Goal: Obtain resource: Download file/media

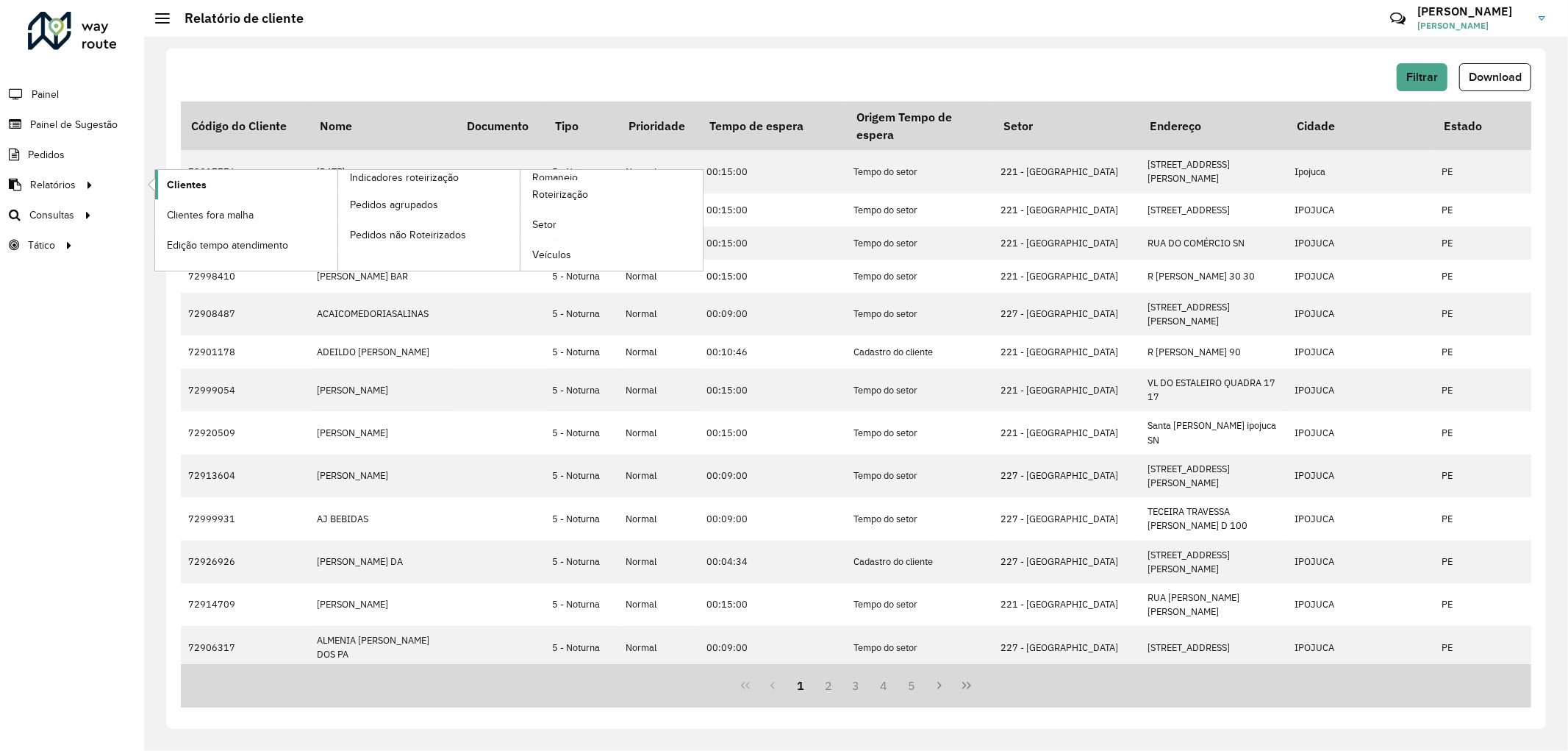
click at [177, 185] on span "Clientes" at bounding box center [186, 185] width 40 height 16
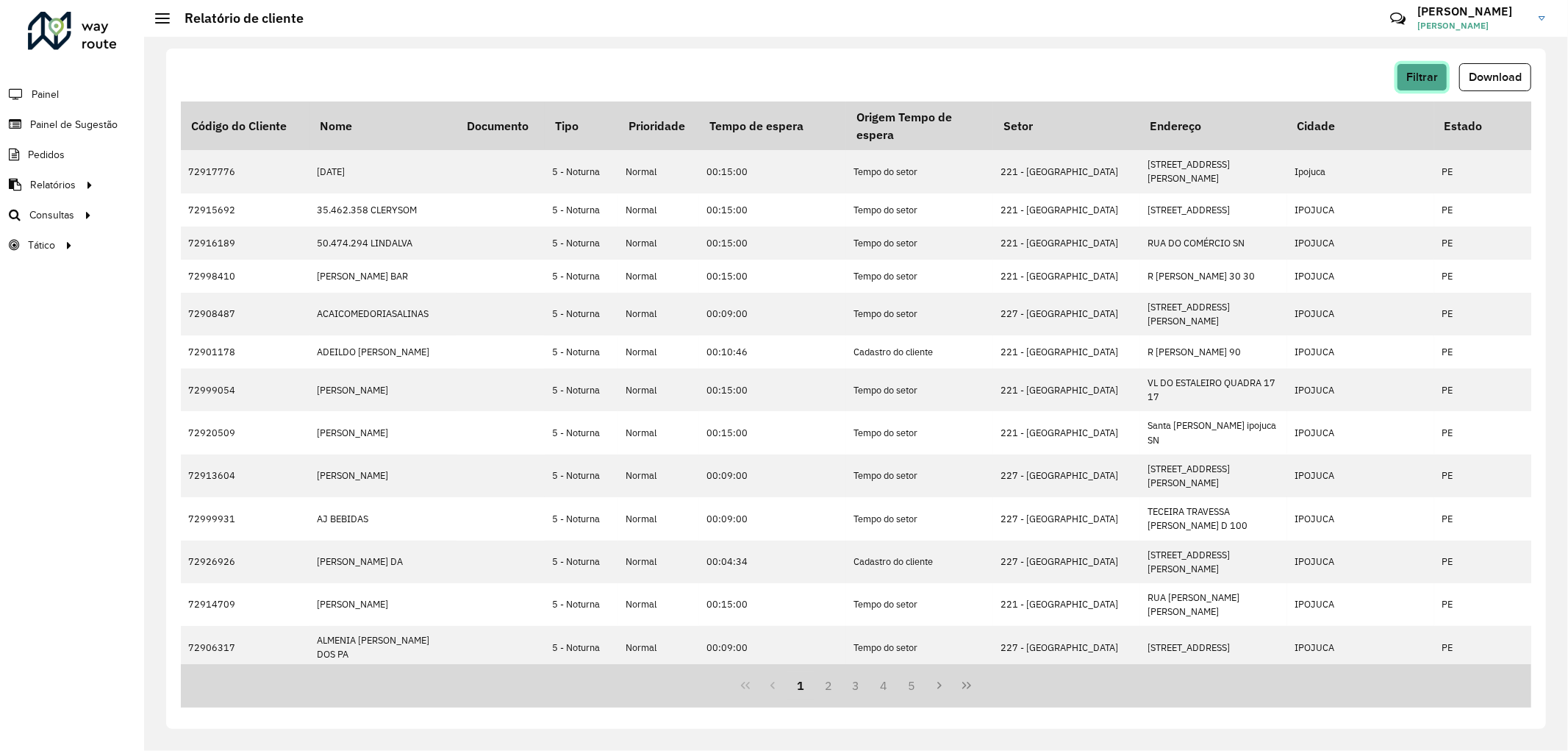
click at [1434, 78] on span "Filtrar" at bounding box center [1422, 77] width 31 height 13
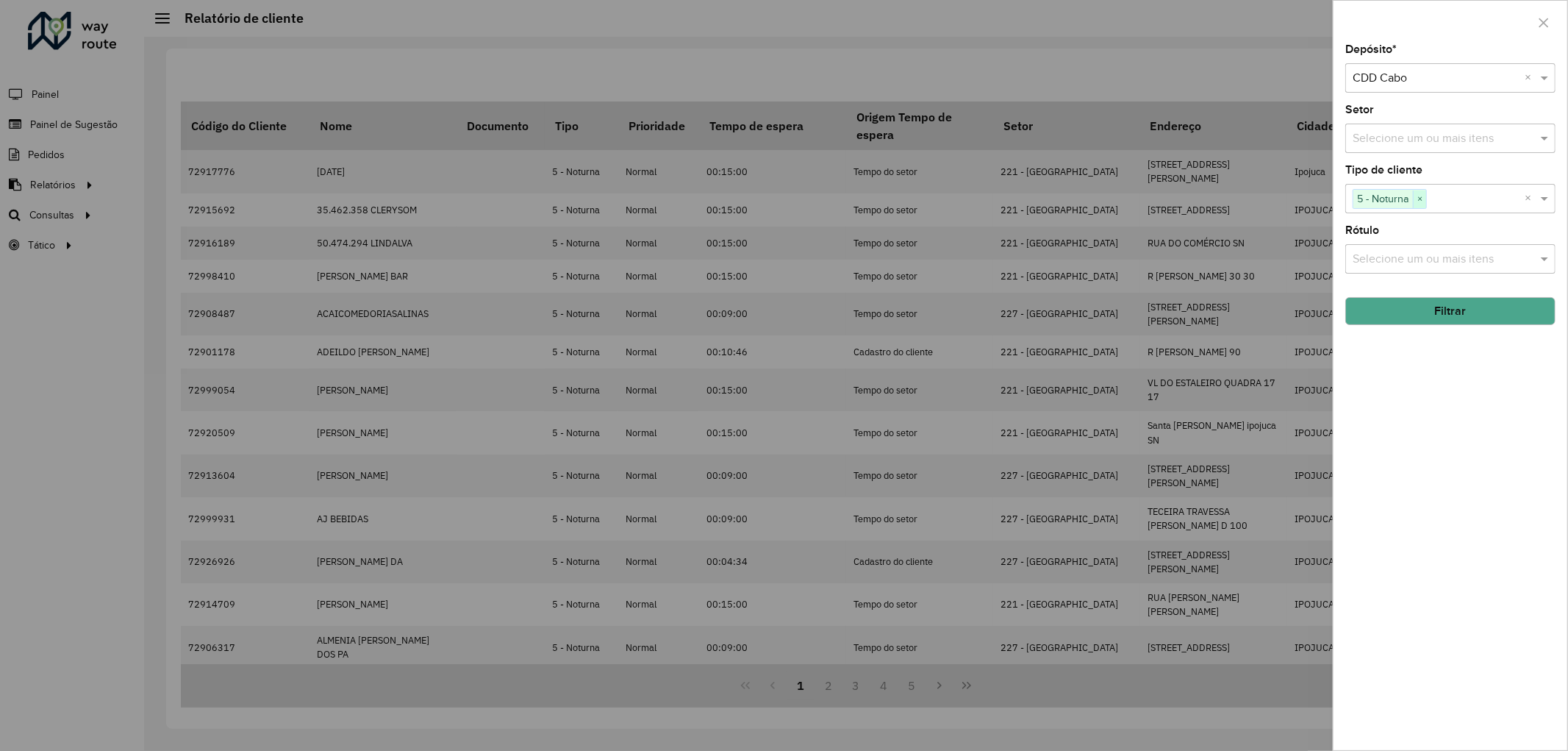
click at [1419, 199] on span "×" at bounding box center [1419, 199] width 13 height 17
click at [1444, 307] on button "Filtrar" at bounding box center [1451, 311] width 211 height 28
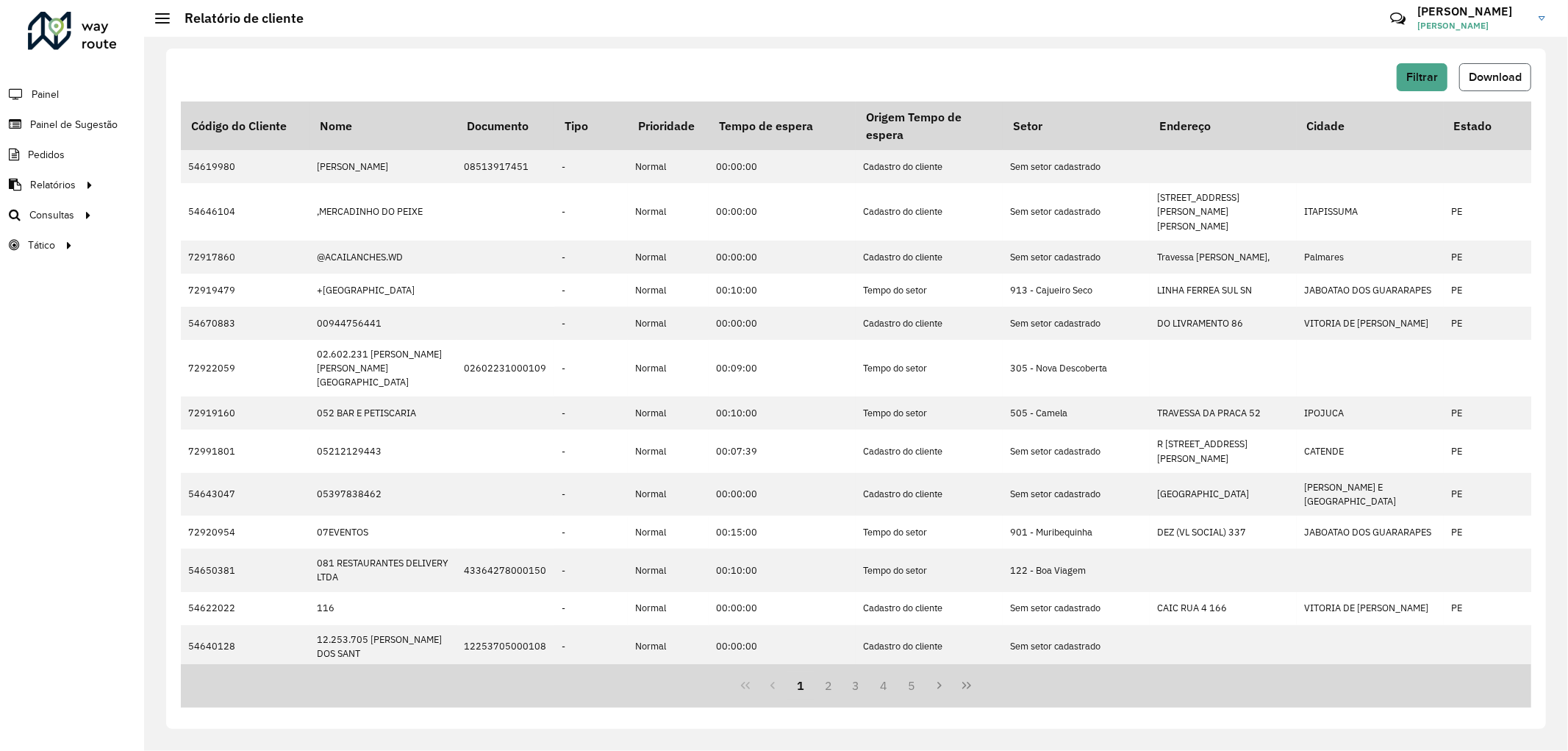
click at [1488, 76] on span "Download" at bounding box center [1495, 77] width 53 height 13
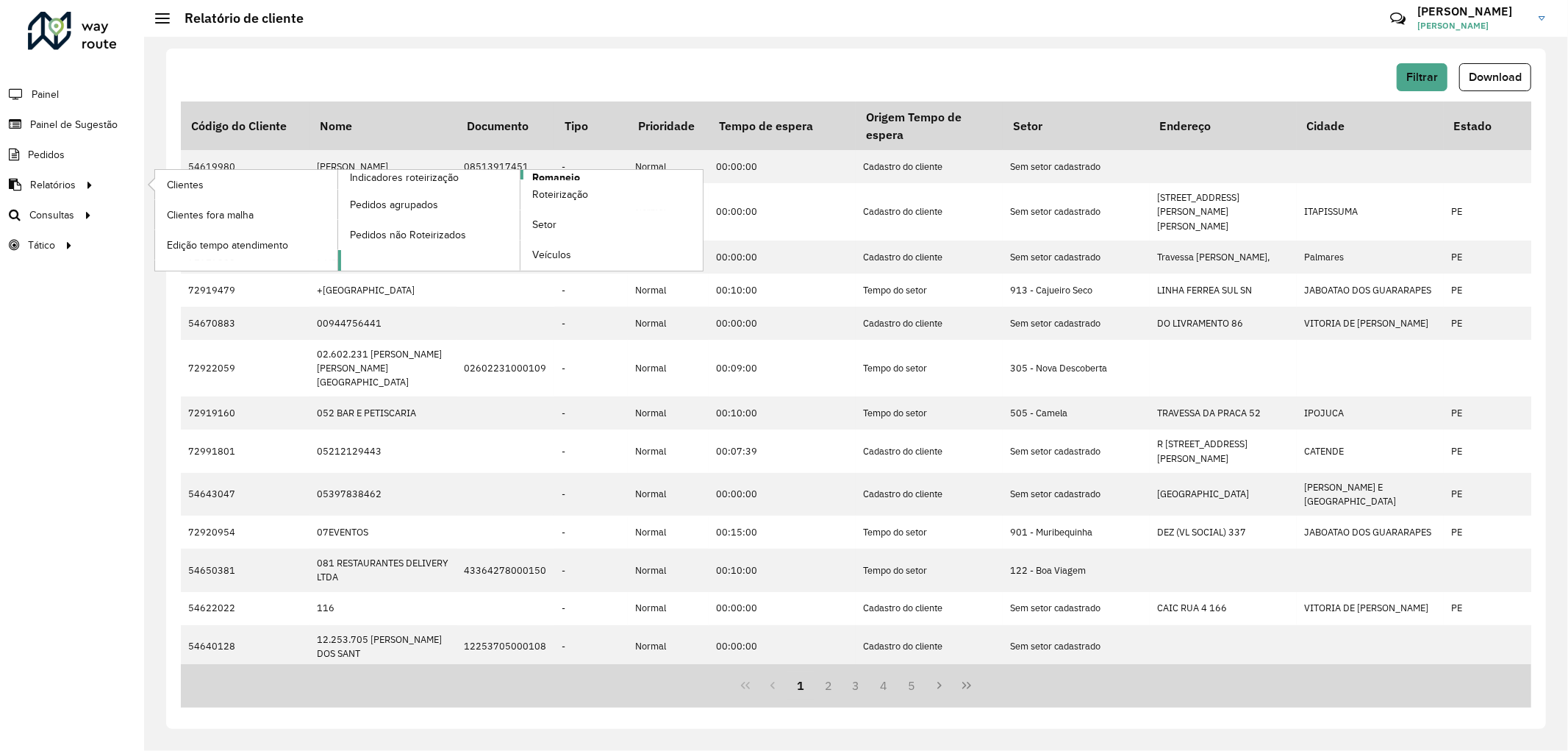
click at [584, 174] on link "Romaneio" at bounding box center [520, 220] width 365 height 101
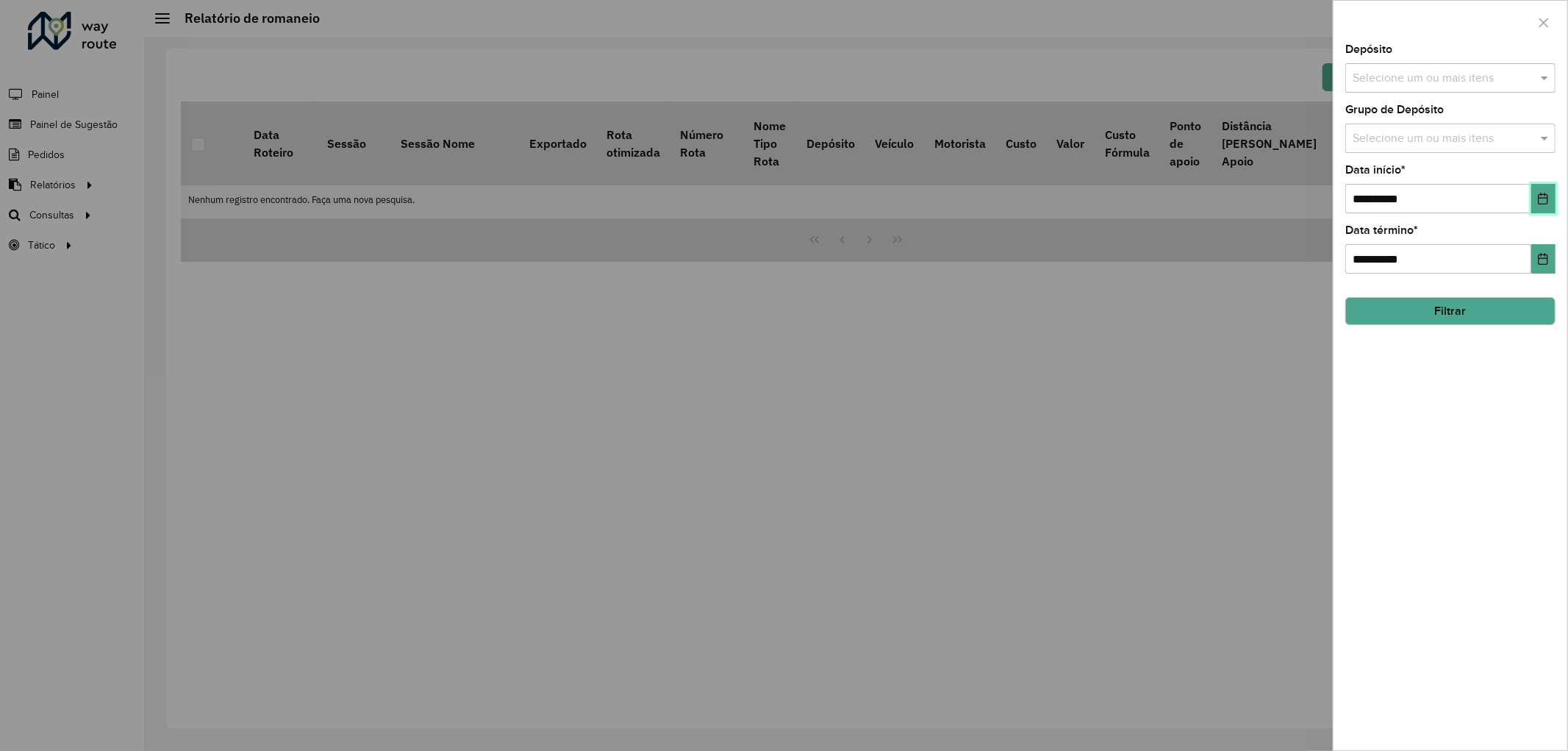
click at [1538, 199] on icon "Choose Date" at bounding box center [1543, 198] width 12 height 12
click at [1405, 77] on input "text" at bounding box center [1442, 79] width 188 height 17
click at [1372, 178] on div "CDD Cabo" at bounding box center [1451, 178] width 209 height 25
click at [1483, 41] on div at bounding box center [1450, 22] width 233 height 43
click at [1541, 199] on icon "Choose Date" at bounding box center [1543, 198] width 12 height 12
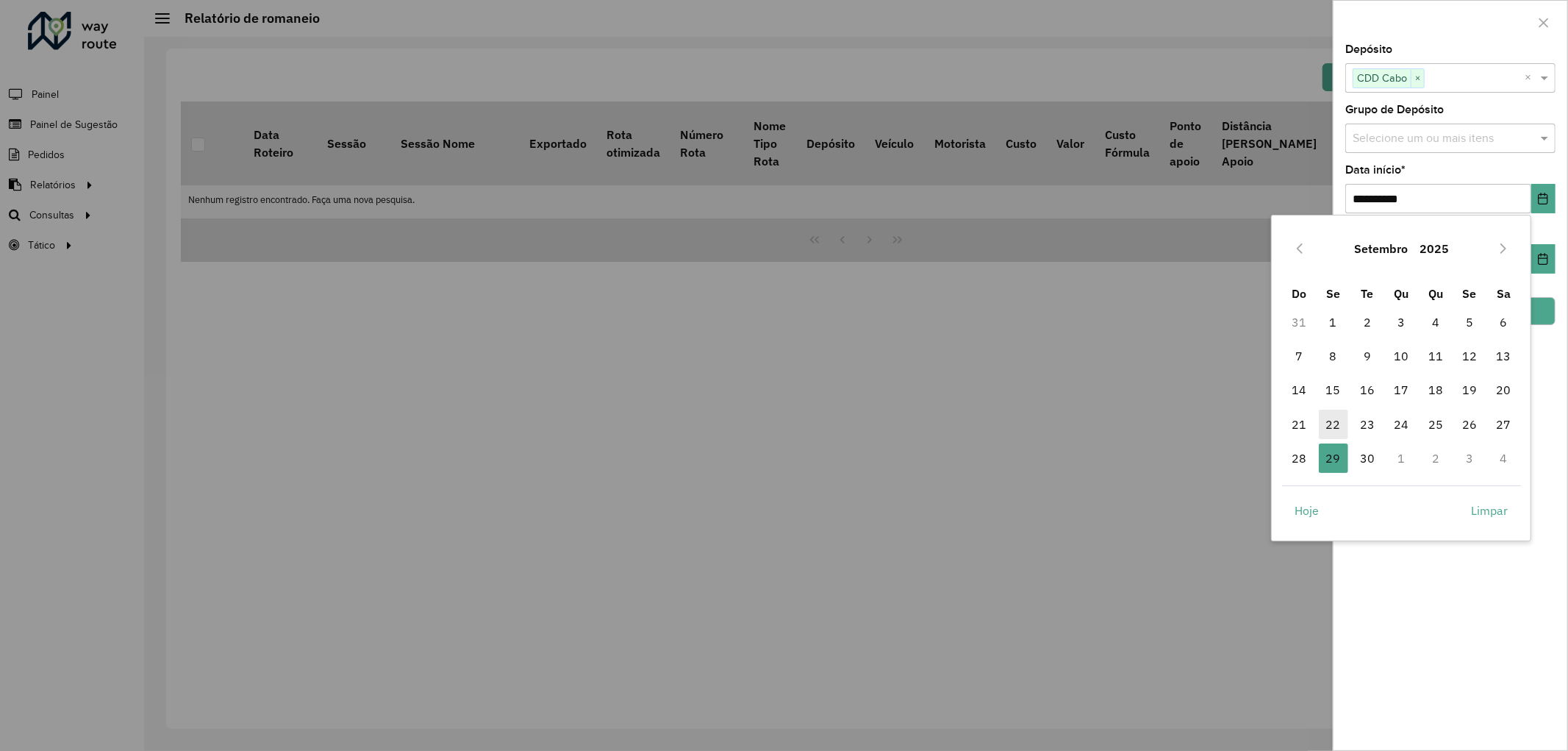
click at [1324, 424] on span "22" at bounding box center [1333, 424] width 29 height 29
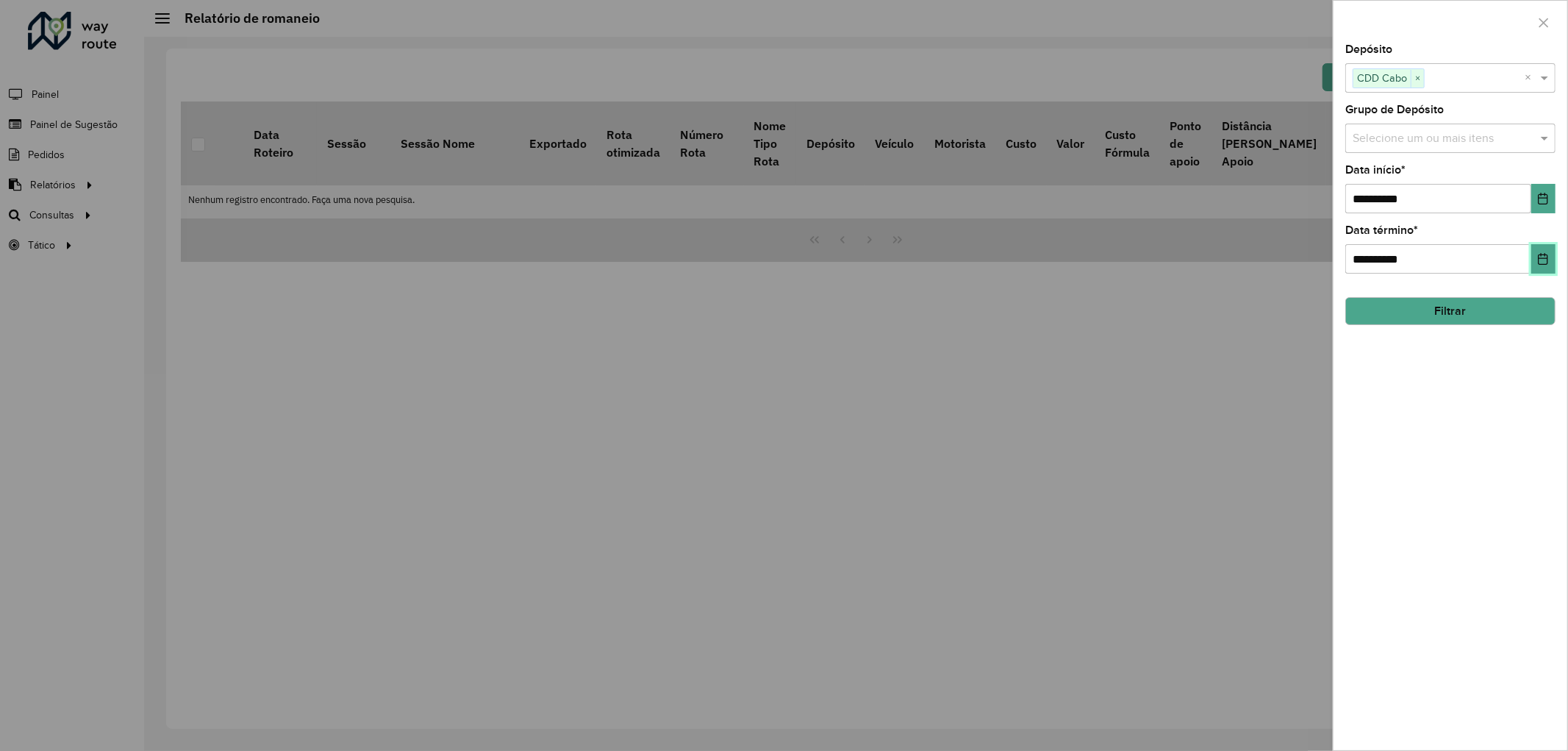
click at [1542, 256] on icon "Choose Date" at bounding box center [1544, 259] width 9 height 12
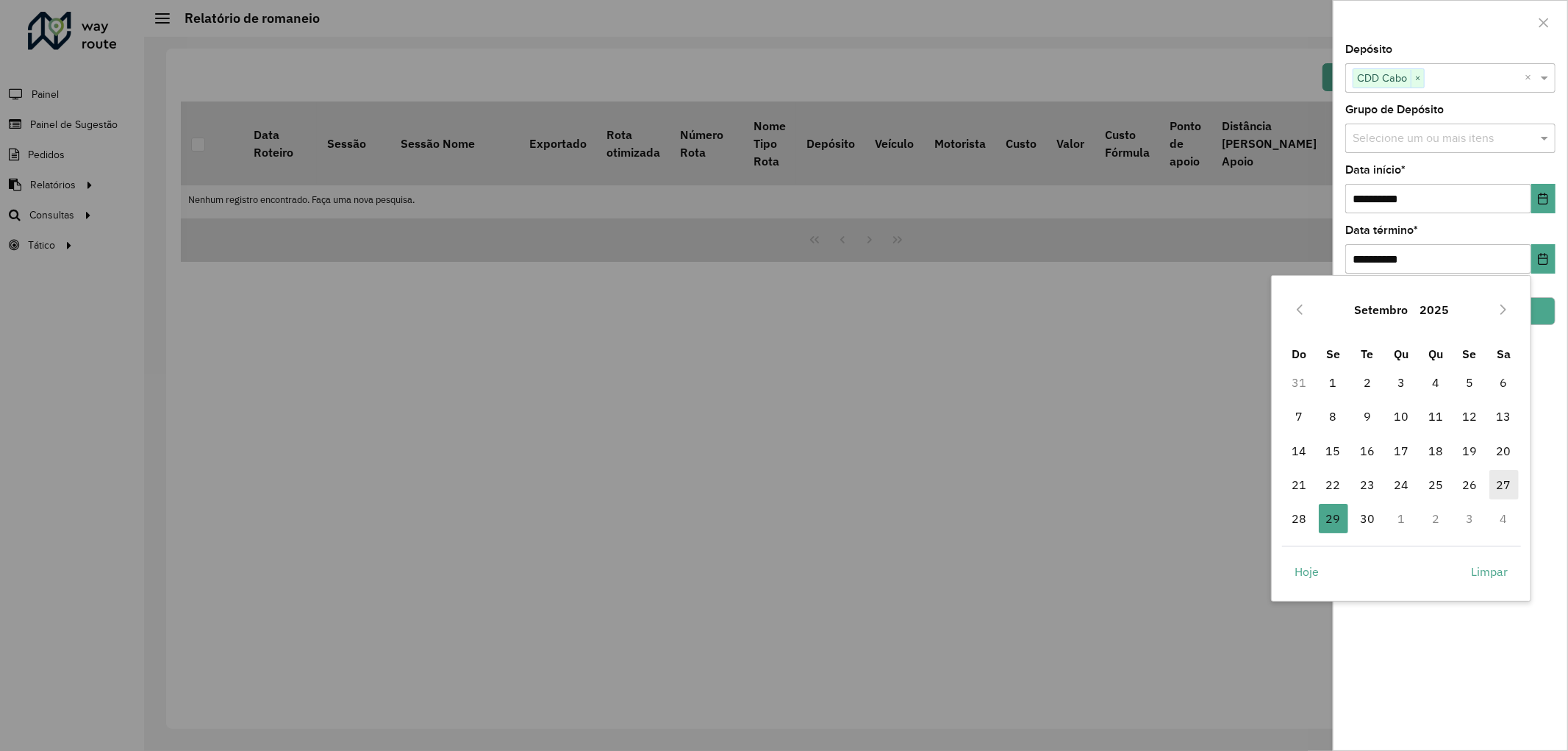
click at [1502, 482] on span "27" at bounding box center [1504, 484] width 29 height 29
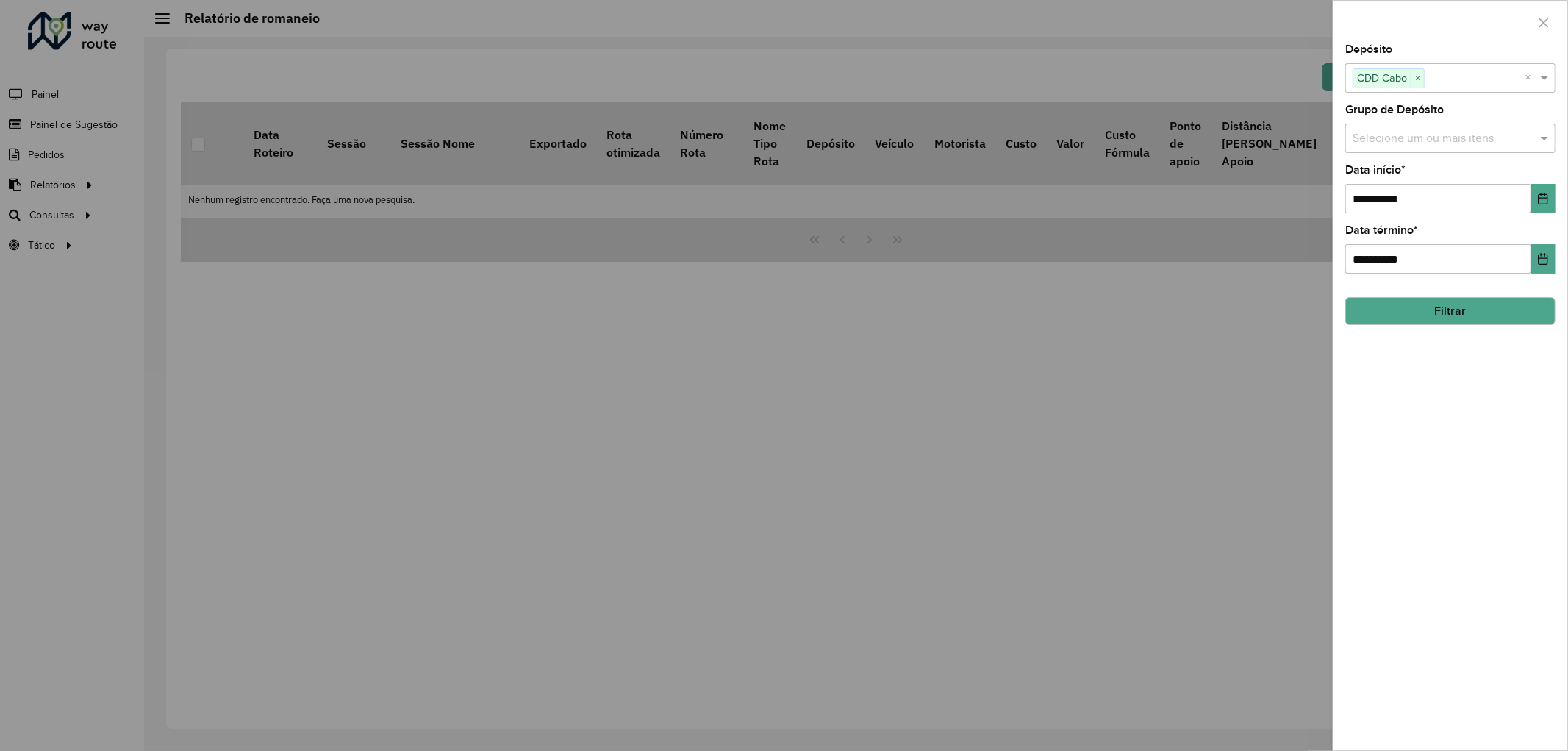
click at [1487, 320] on button "Filtrar" at bounding box center [1451, 311] width 211 height 28
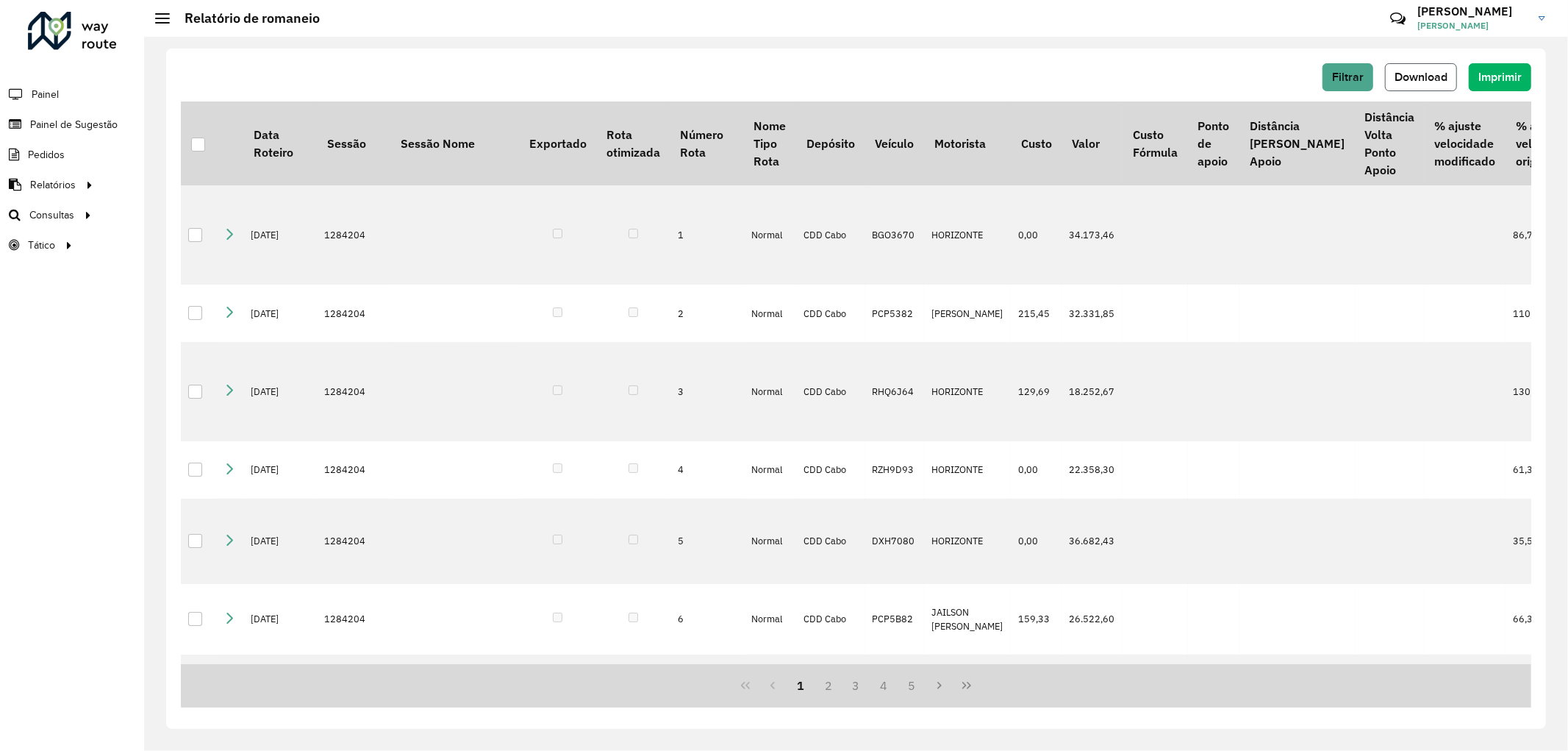
click at [1435, 74] on span "Download" at bounding box center [1420, 77] width 53 height 13
